Goal: Find specific page/section

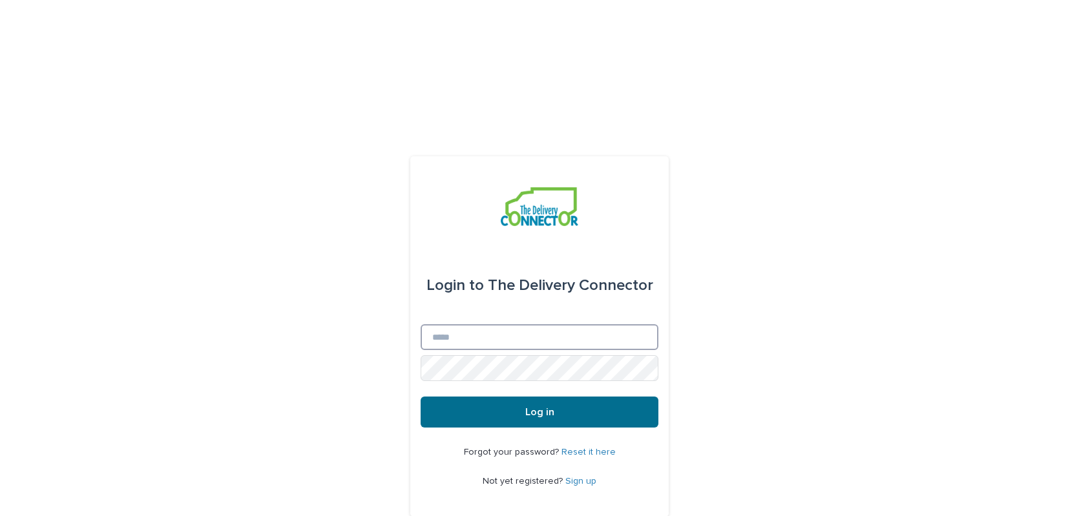
type input "**********"
click at [535, 397] on button "Log in" at bounding box center [540, 412] width 238 height 31
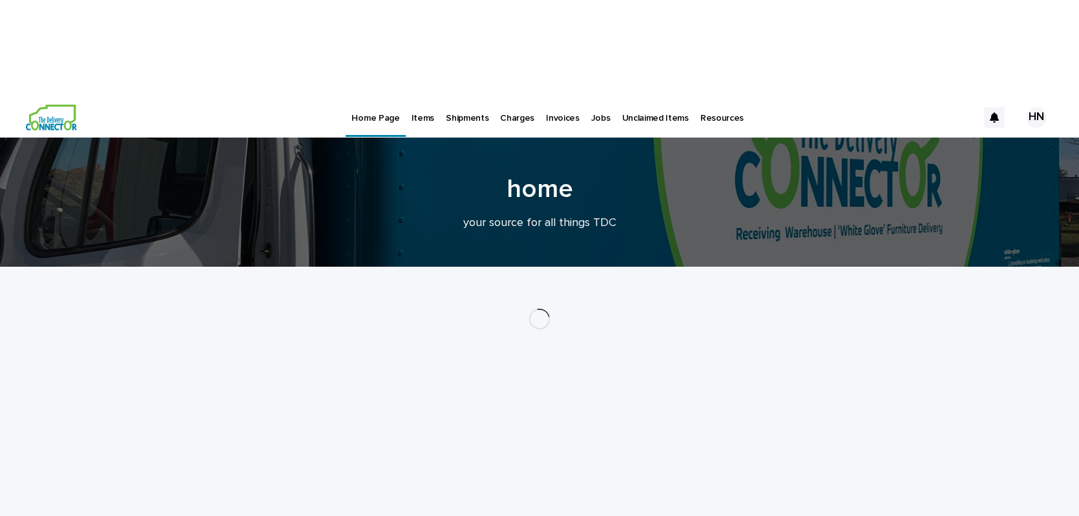
click at [423, 97] on p "Items" at bounding box center [422, 110] width 23 height 27
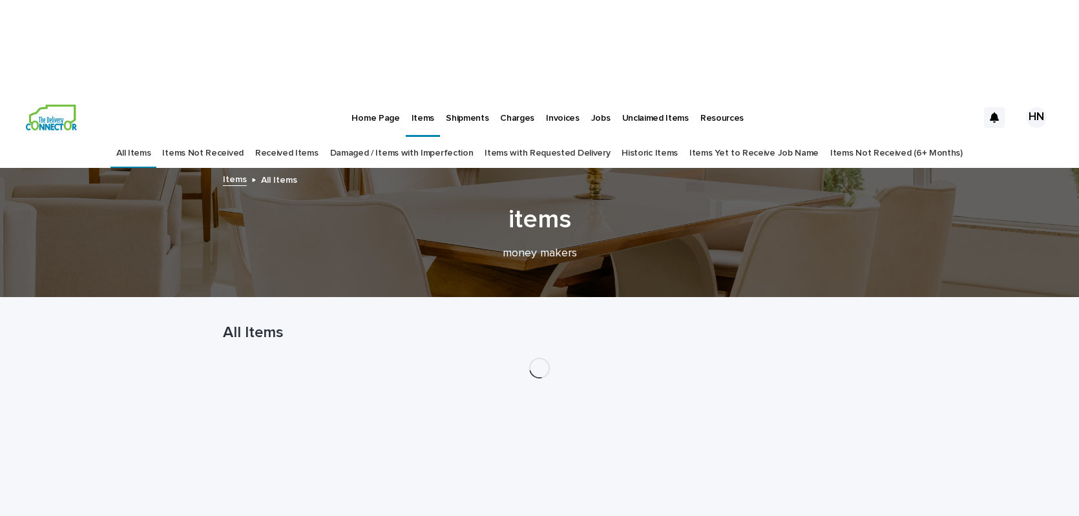
click at [401, 138] on link "Damaged / Items with Imperfection" at bounding box center [401, 153] width 143 height 30
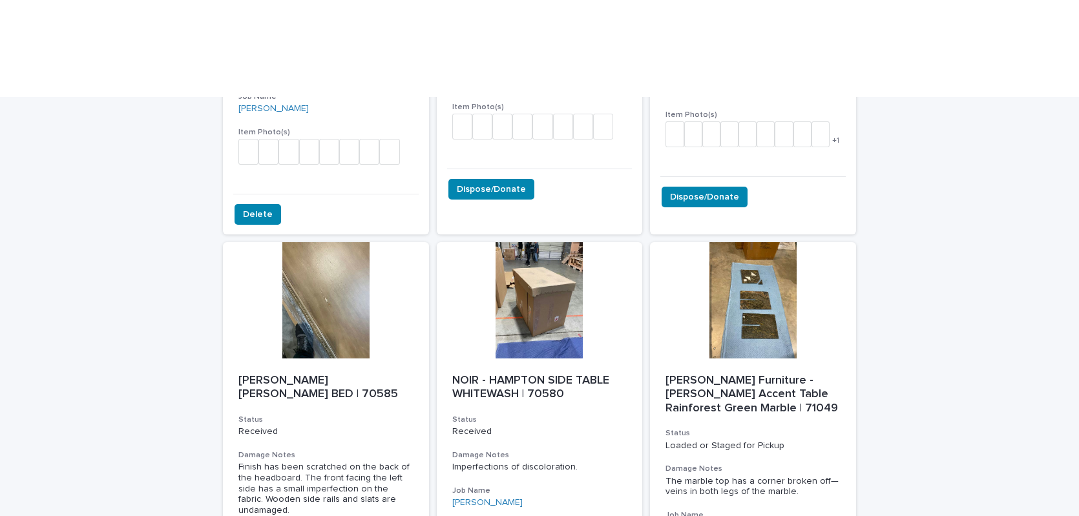
scroll to position [845, 0]
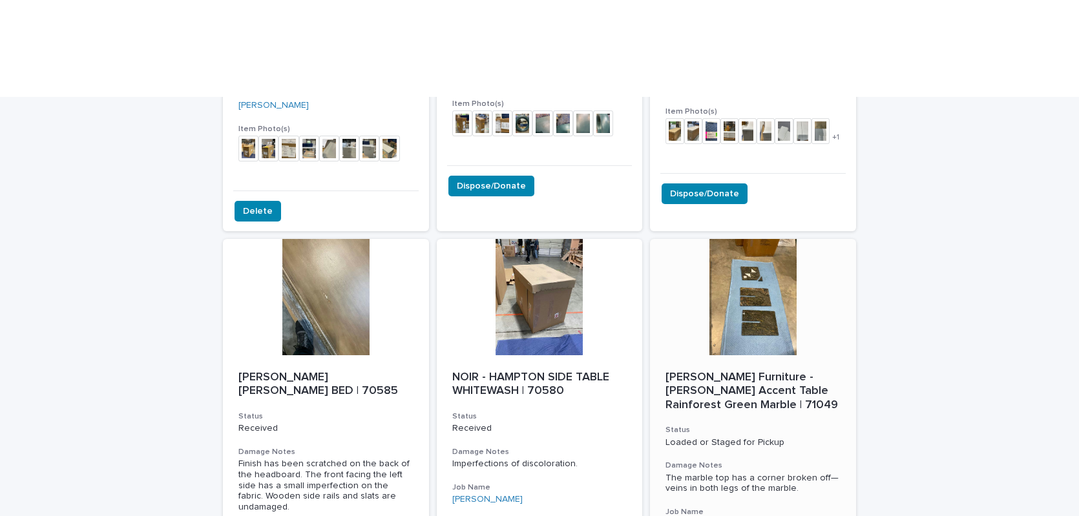
click at [753, 239] on div at bounding box center [753, 297] width 206 height 116
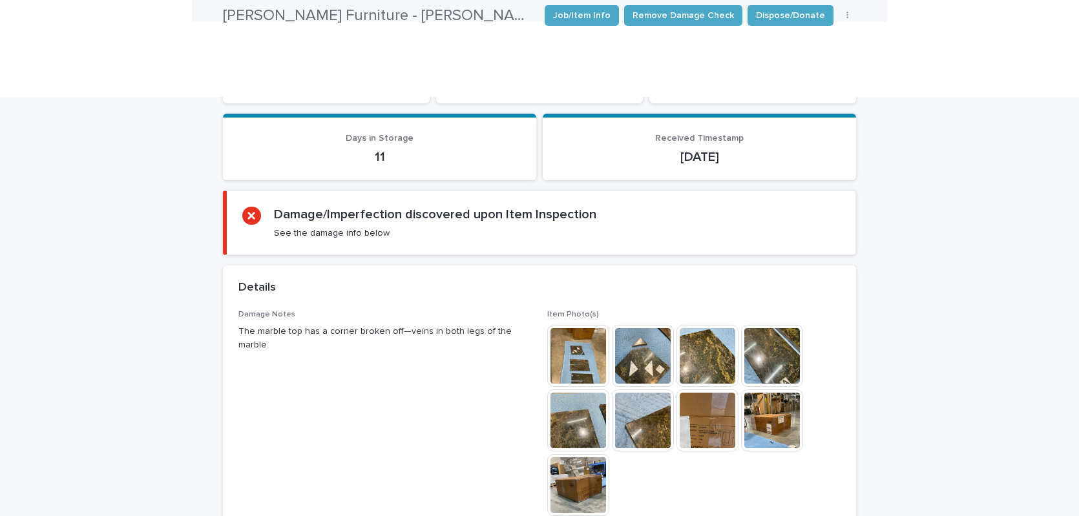
scroll to position [326, 0]
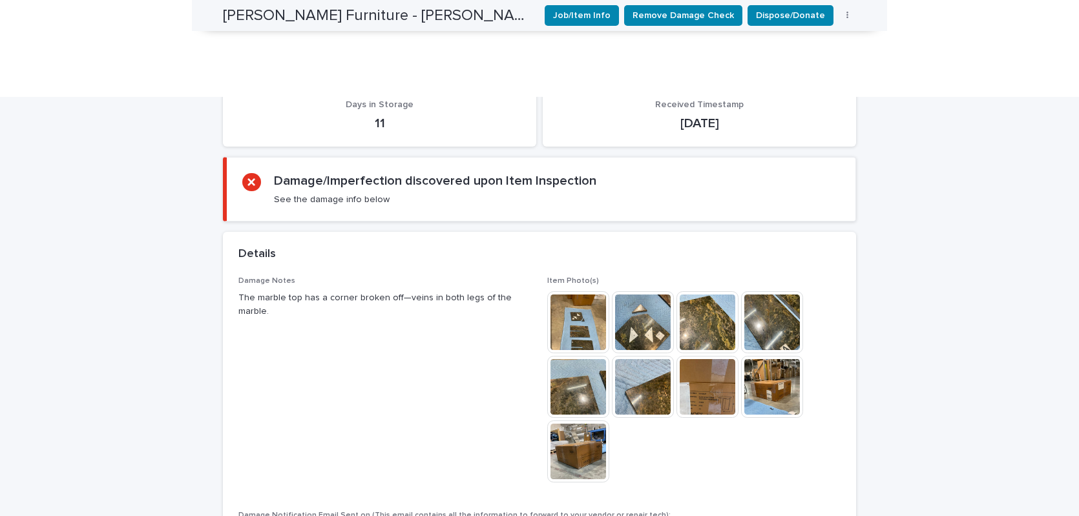
click at [553, 291] on img at bounding box center [578, 322] width 62 height 62
click at [573, 421] on img at bounding box center [578, 452] width 62 height 62
